Goal: Task Accomplishment & Management: Use online tool/utility

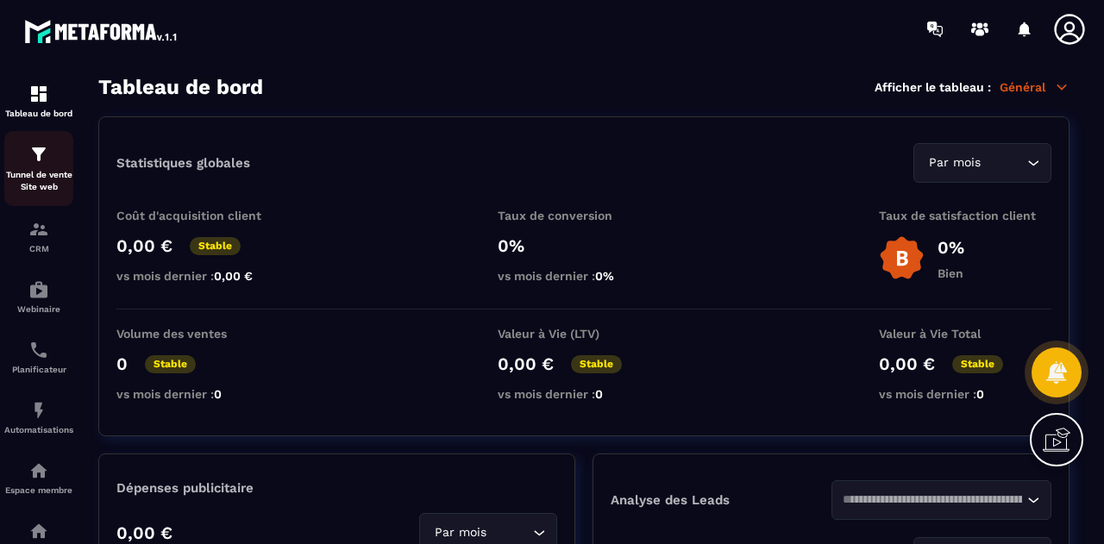
click at [38, 185] on p "Tunnel de vente Site web" at bounding box center [38, 181] width 69 height 24
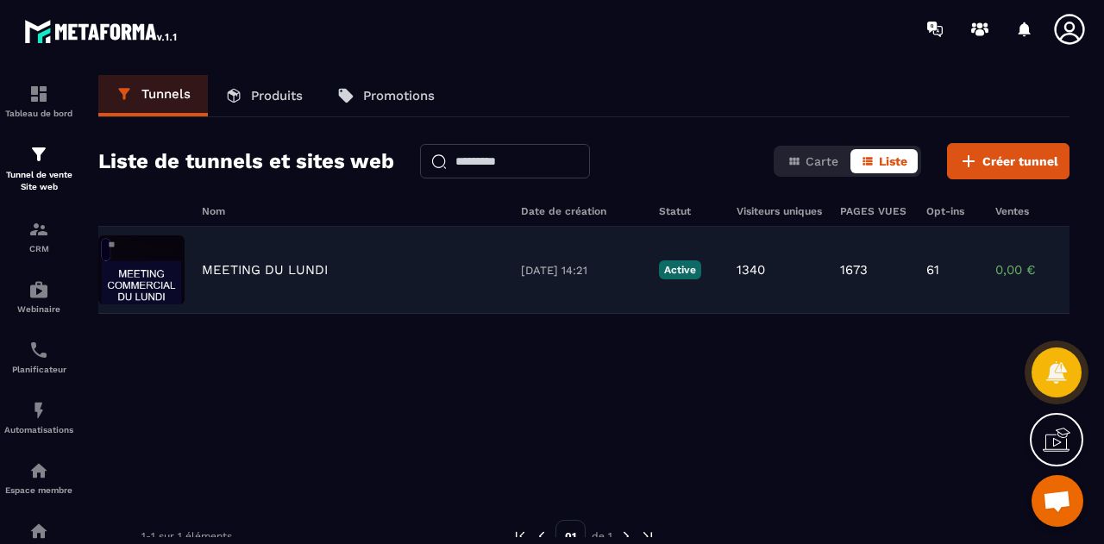
scroll to position [13416, 0]
click at [171, 261] on img at bounding box center [141, 269] width 86 height 69
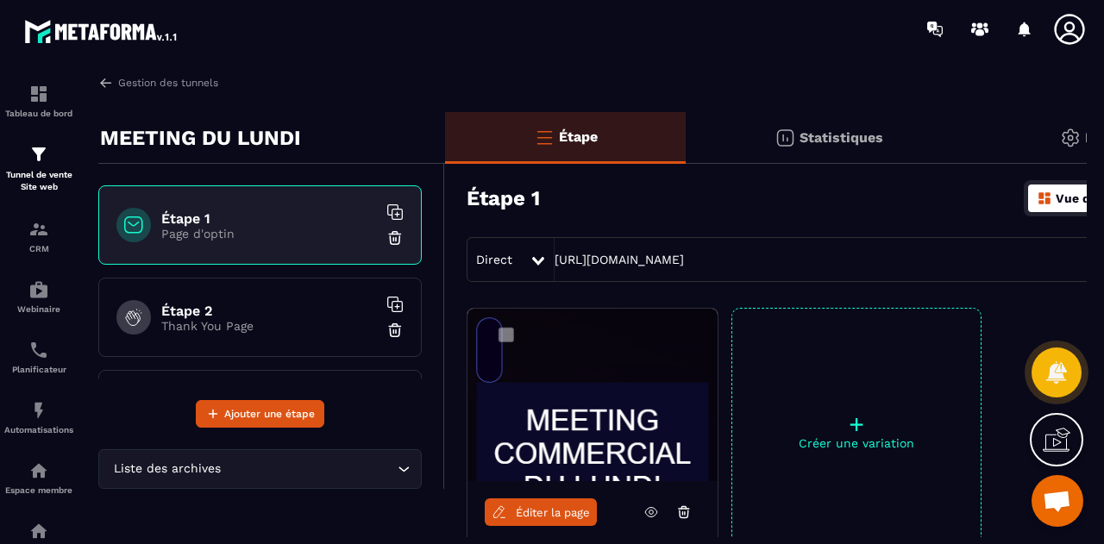
click at [548, 506] on span "Éditer la page" at bounding box center [553, 512] width 74 height 13
